Goal: Information Seeking & Learning: Compare options

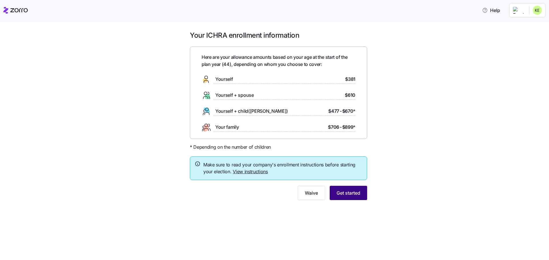
click at [351, 194] on span "Get started" at bounding box center [349, 193] width 24 height 7
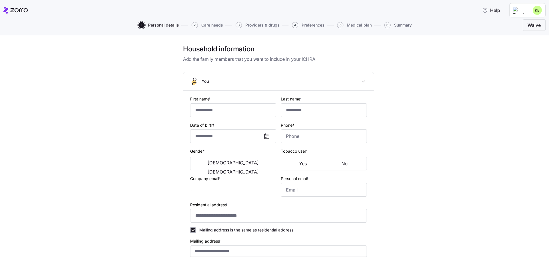
type input "*******"
type input "******"
type input "[EMAIL_ADDRESS][DOMAIN_NAME]"
type input "**********"
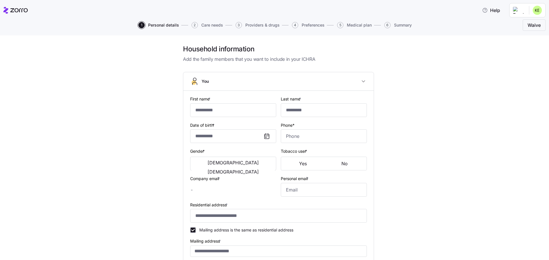
checkbox input "true"
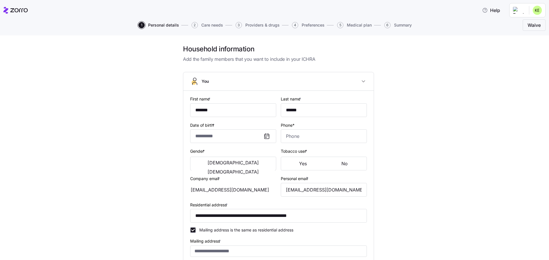
type input "**********"
type input "[PHONE_NUMBER]"
type input "[DEMOGRAPHIC_DATA] citizen"
type input "Married"
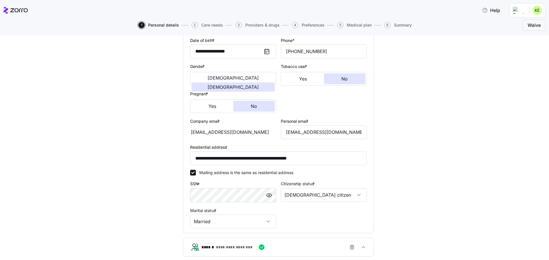
scroll to position [139, 0]
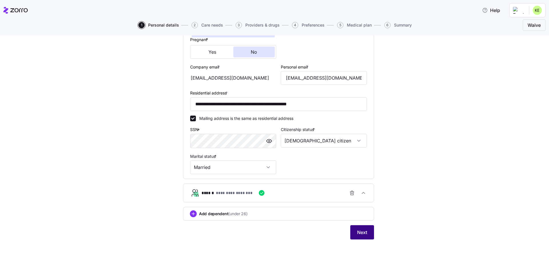
click at [361, 237] on button "Next" at bounding box center [362, 233] width 24 height 14
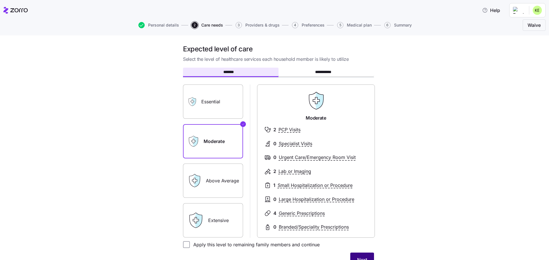
click at [361, 258] on span "Next" at bounding box center [362, 260] width 10 height 7
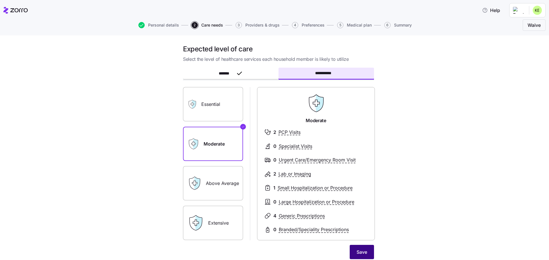
click at [359, 255] on span "Save" at bounding box center [362, 252] width 11 height 7
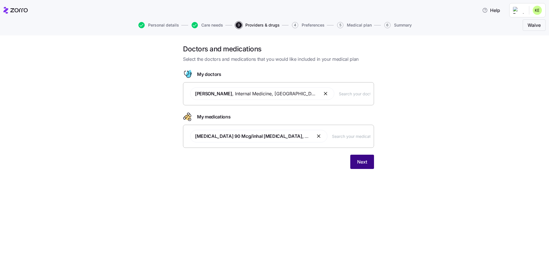
click at [364, 162] on span "Next" at bounding box center [362, 162] width 10 height 7
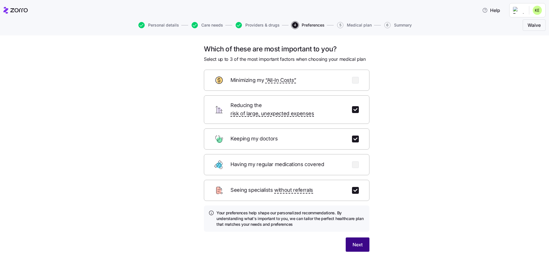
click at [361, 238] on button "Next" at bounding box center [358, 245] width 24 height 14
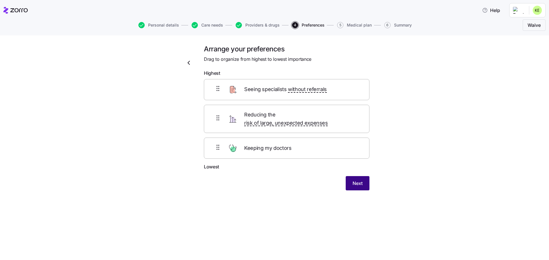
click at [358, 180] on span "Next" at bounding box center [358, 183] width 10 height 7
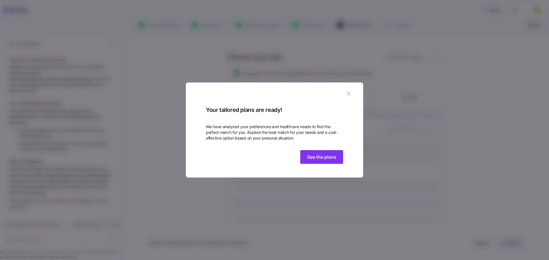
scroll to position [162, 0]
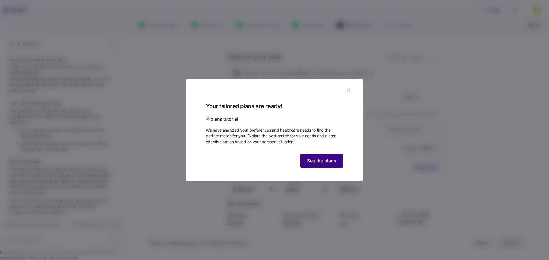
click at [333, 164] on span "See the plans" at bounding box center [321, 161] width 29 height 7
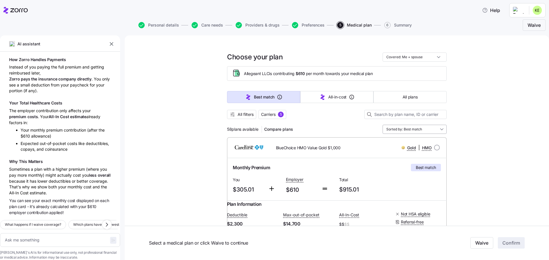
click at [438, 130] on input "Sorted by: Best match" at bounding box center [415, 129] width 64 height 9
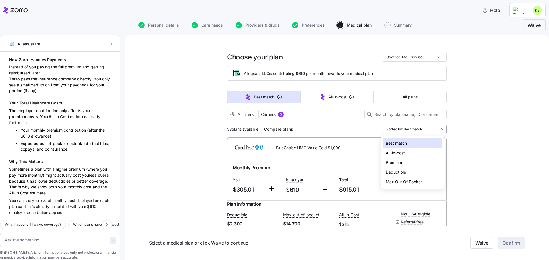
click at [438, 130] on div "Sorted by: Best match" at bounding box center [415, 129] width 64 height 9
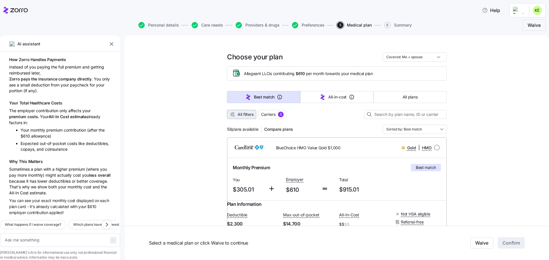
click at [232, 116] on icon "button" at bounding box center [233, 115] width 6 height 6
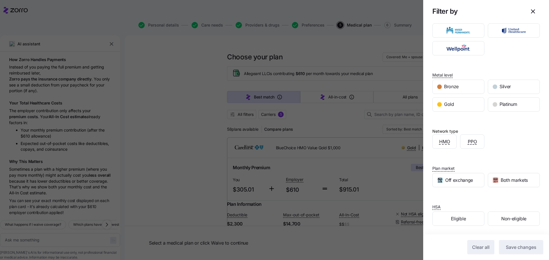
scroll to position [29, 0]
click at [455, 220] on span "Eligible" at bounding box center [458, 218] width 15 height 7
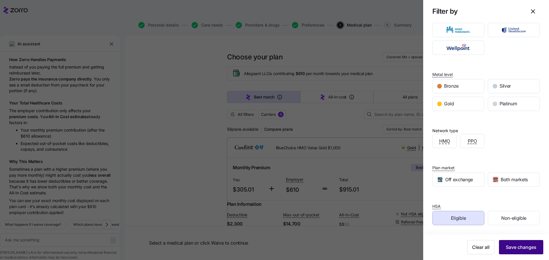
click at [517, 248] on span "Save changes" at bounding box center [521, 247] width 31 height 7
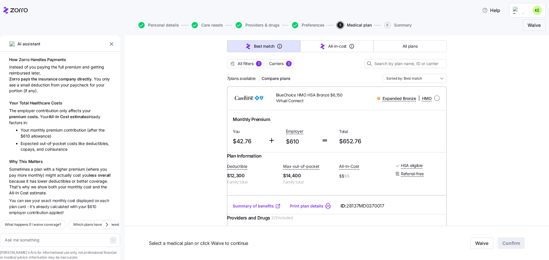
scroll to position [0, 0]
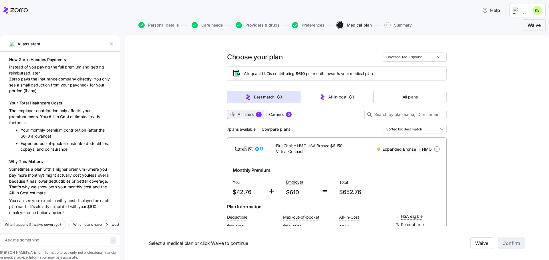
click at [244, 118] on button "All filters 1" at bounding box center [245, 114] width 37 height 9
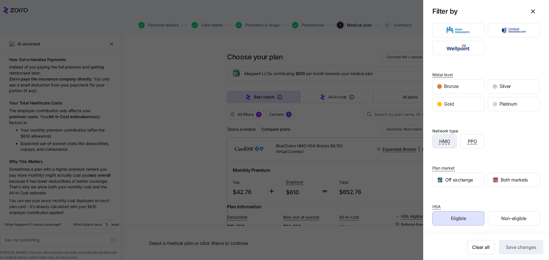
scroll to position [29, 0]
click at [466, 220] on div "Eligible" at bounding box center [458, 219] width 51 height 14
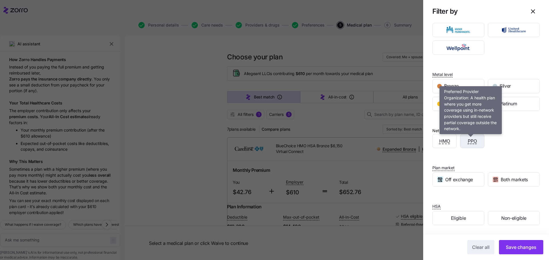
click at [469, 143] on span "PPO" at bounding box center [472, 141] width 9 height 7
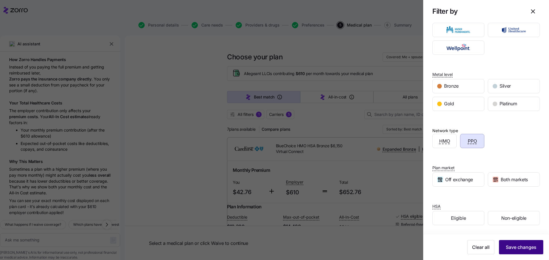
click at [512, 248] on span "Save changes" at bounding box center [521, 247] width 31 height 7
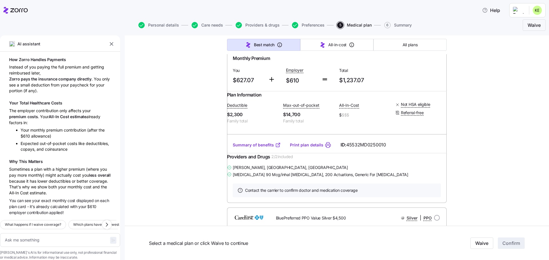
scroll to position [0, 0]
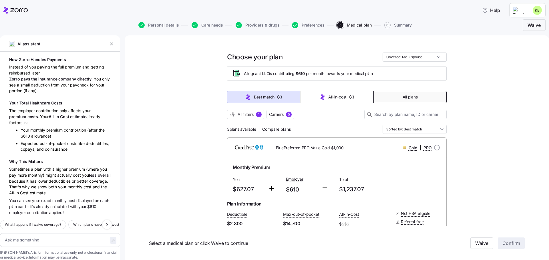
click at [403, 100] on span "All plans" at bounding box center [410, 97] width 15 height 6
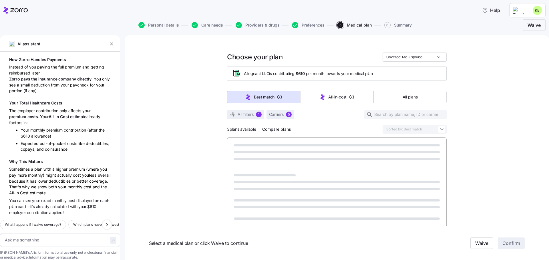
type textarea "x"
type input "Sorted by: Premium"
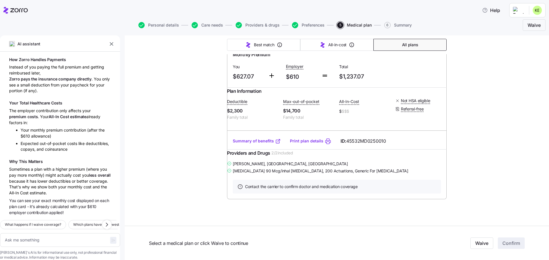
scroll to position [472, 0]
click at [261, 144] on link "Summary of benefits" at bounding box center [257, 142] width 48 height 6
click at [253, 144] on link "Summary of benefits" at bounding box center [257, 142] width 48 height 6
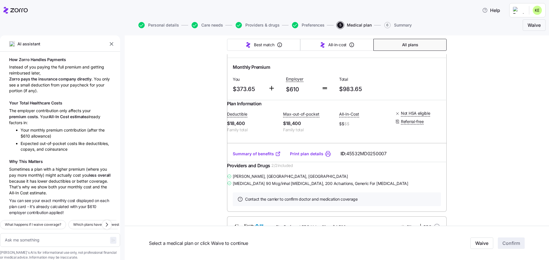
scroll to position [0, 0]
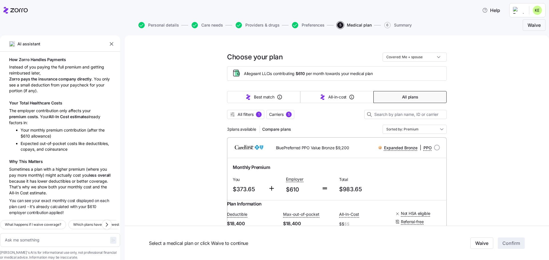
click at [412, 95] on span "All plans" at bounding box center [410, 97] width 16 height 6
click at [277, 116] on span "Carriers" at bounding box center [276, 115] width 15 height 6
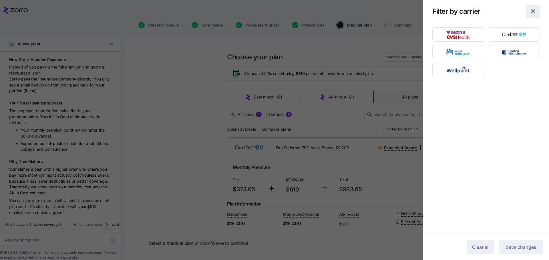
click at [535, 12] on icon "button" at bounding box center [532, 11] width 7 height 7
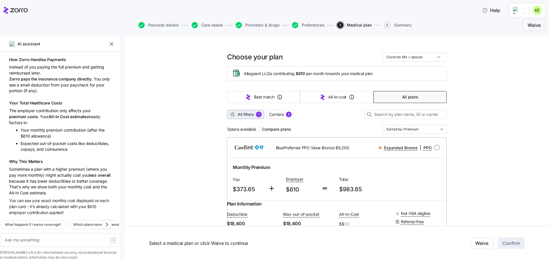
click at [238, 116] on span "All filters" at bounding box center [246, 115] width 16 height 6
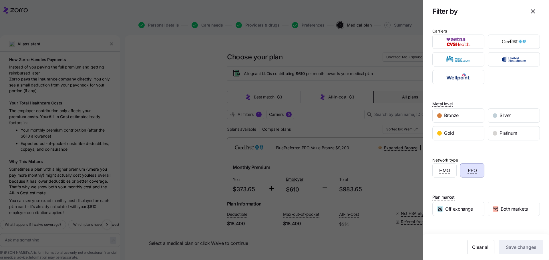
click at [473, 174] on span "PPO" at bounding box center [472, 170] width 9 height 7
click at [514, 246] on span "Save changes" at bounding box center [521, 247] width 31 height 7
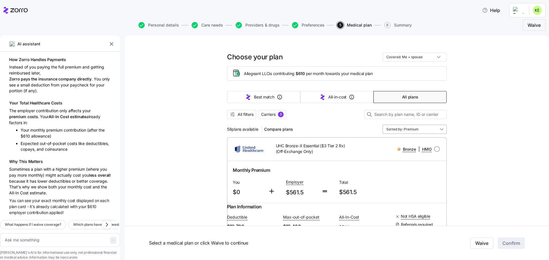
click at [418, 130] on input "Sorted by: Premium" at bounding box center [415, 129] width 64 height 9
drag, startPoint x: 401, startPoint y: 170, endPoint x: 405, endPoint y: 170, distance: 3.2
click at [401, 170] on div "Deductible" at bounding box center [412, 173] width 59 height 10
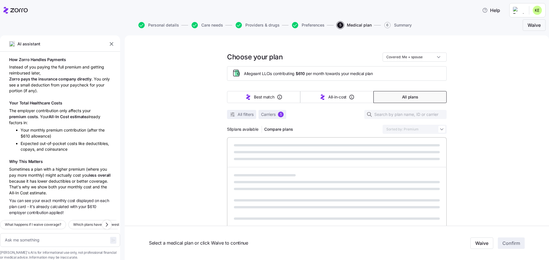
type textarea "x"
type input "Sorted by: Deductible"
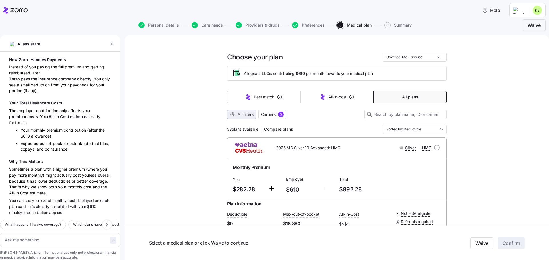
click at [238, 117] on span "All filters" at bounding box center [246, 115] width 16 height 6
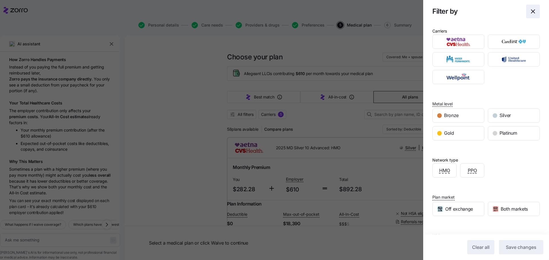
click at [529, 13] on icon "button" at bounding box center [532, 11] width 7 height 7
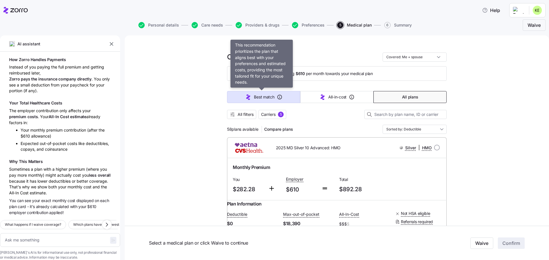
click at [254, 97] on span "Best match" at bounding box center [264, 97] width 20 height 6
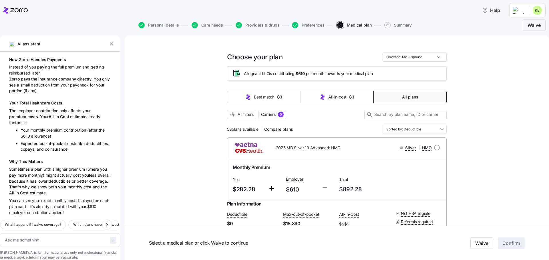
type textarea "x"
type input "Sorted by: Best match"
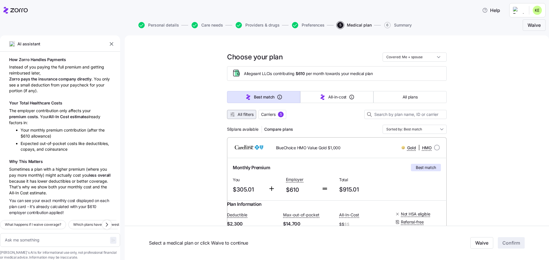
click at [246, 113] on span "All filters" at bounding box center [246, 115] width 16 height 6
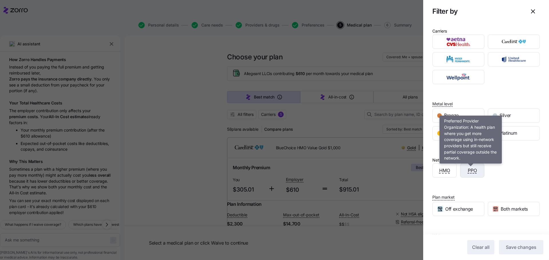
click at [472, 172] on span "PPO" at bounding box center [472, 170] width 9 height 7
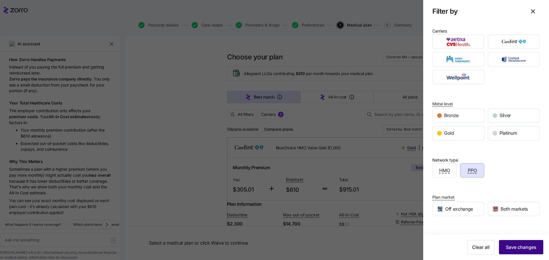
click at [515, 250] on span "Save changes" at bounding box center [521, 247] width 31 height 7
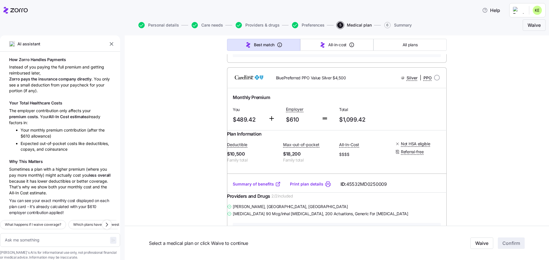
scroll to position [257, 0]
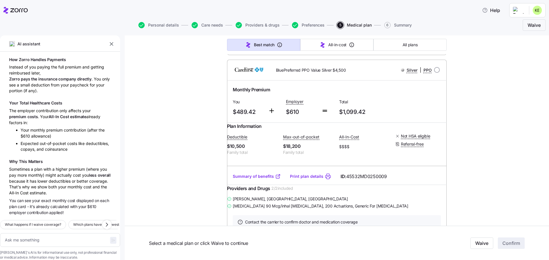
click at [255, 180] on link "Summary of benefits" at bounding box center [257, 177] width 48 height 6
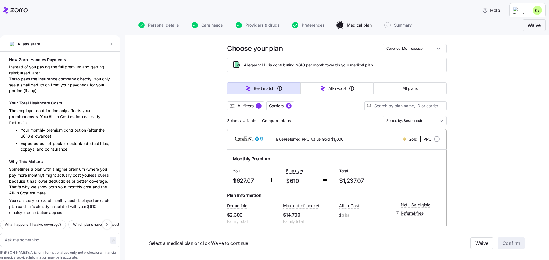
scroll to position [0, 0]
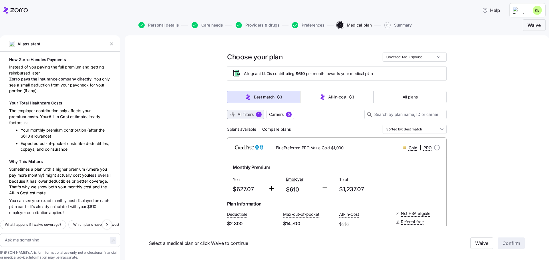
click at [246, 116] on span "All filters" at bounding box center [246, 115] width 16 height 6
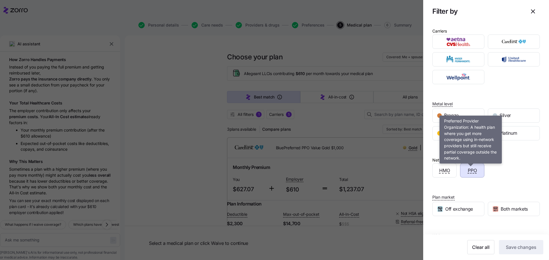
click at [471, 169] on span "PPO" at bounding box center [472, 170] width 9 height 7
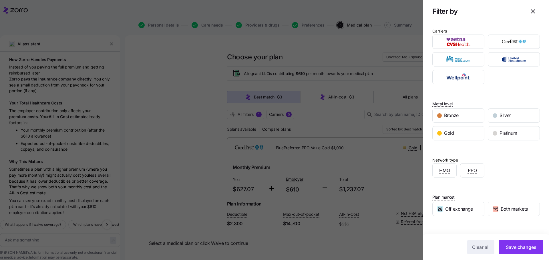
scroll to position [29, 0]
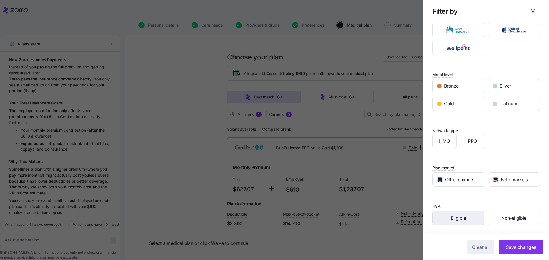
click at [467, 217] on div "Eligible" at bounding box center [458, 219] width 51 height 14
click at [508, 179] on span "Both markets" at bounding box center [514, 179] width 27 height 7
drag, startPoint x: 523, startPoint y: 246, endPoint x: 383, endPoint y: 212, distance: 143.5
click at [522, 246] on span "Save changes" at bounding box center [521, 247] width 31 height 7
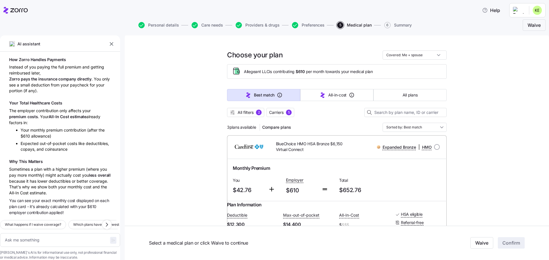
scroll to position [0, 0]
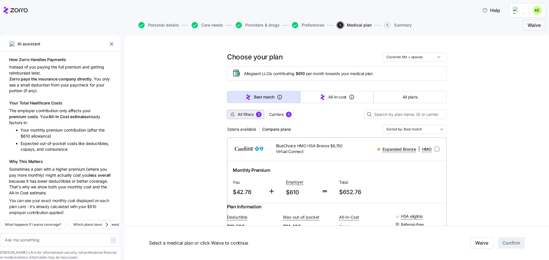
click at [238, 114] on span "All filters" at bounding box center [246, 115] width 16 height 6
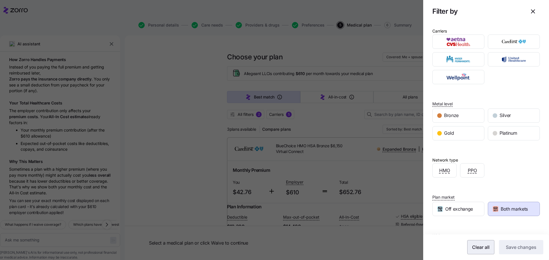
click at [484, 250] on span "Clear all" at bounding box center [480, 247] width 17 height 7
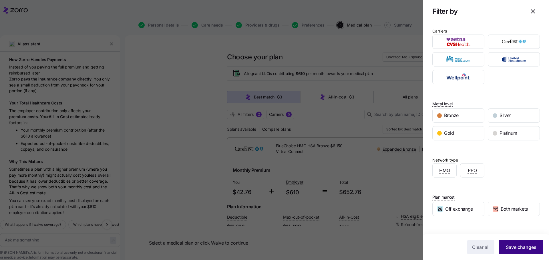
click at [519, 248] on span "Save changes" at bounding box center [521, 247] width 31 height 7
type textarea "x"
